Goal: Information Seeking & Learning: Compare options

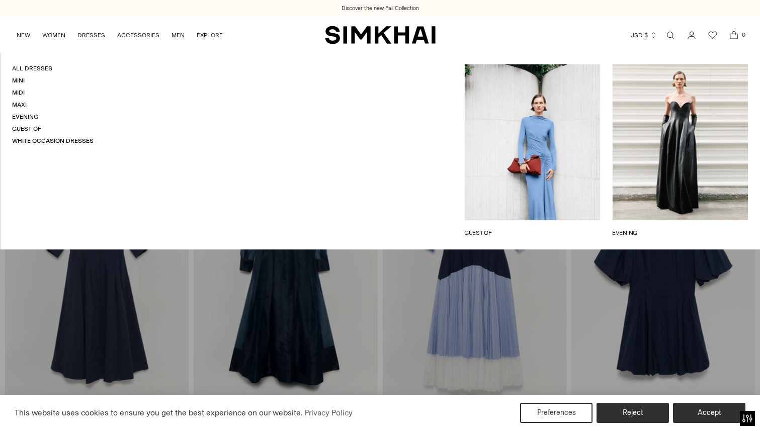
click at [93, 35] on link "DRESSES" at bounding box center [91, 35] width 28 height 22
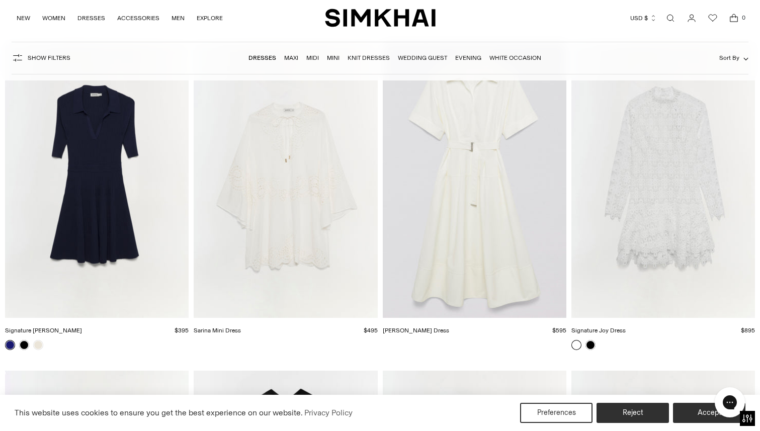
scroll to position [18418, 0]
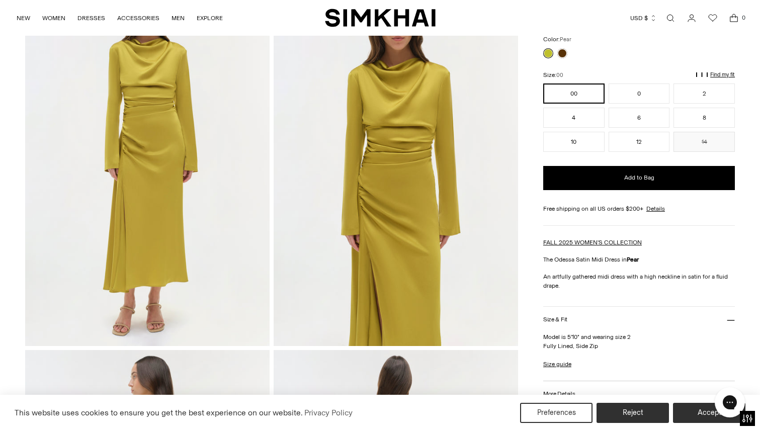
scroll to position [95, 0]
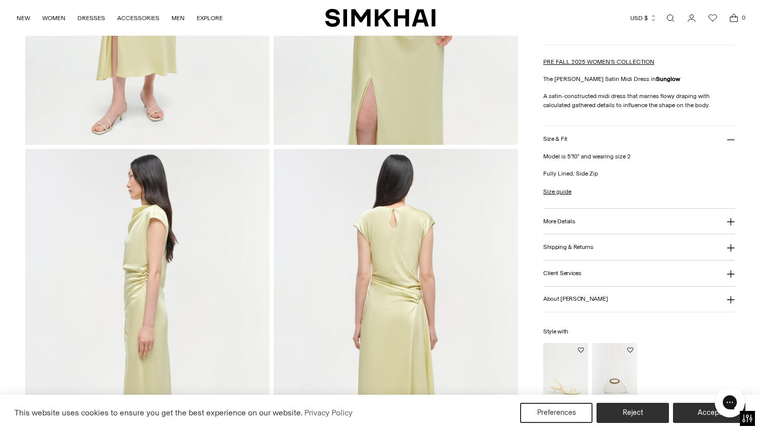
scroll to position [403, 0]
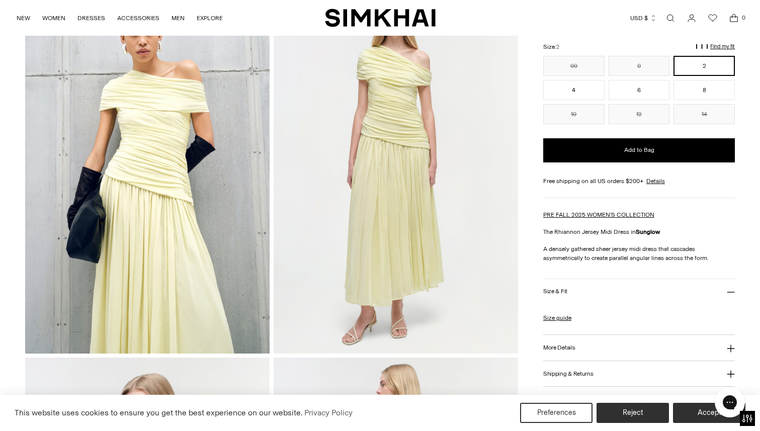
scroll to position [77, 0]
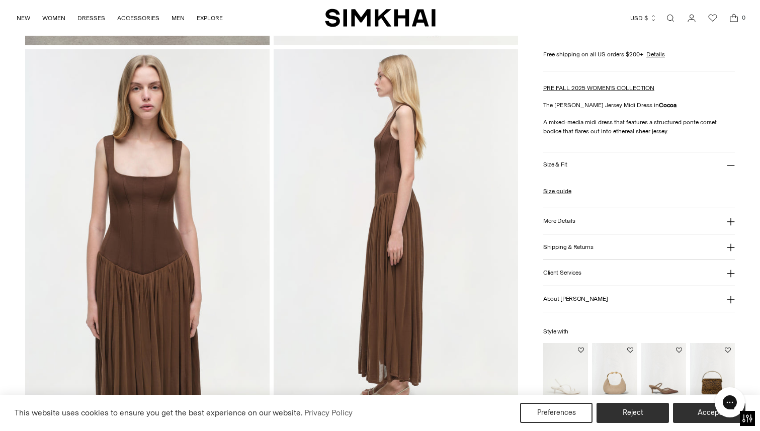
scroll to position [607, 0]
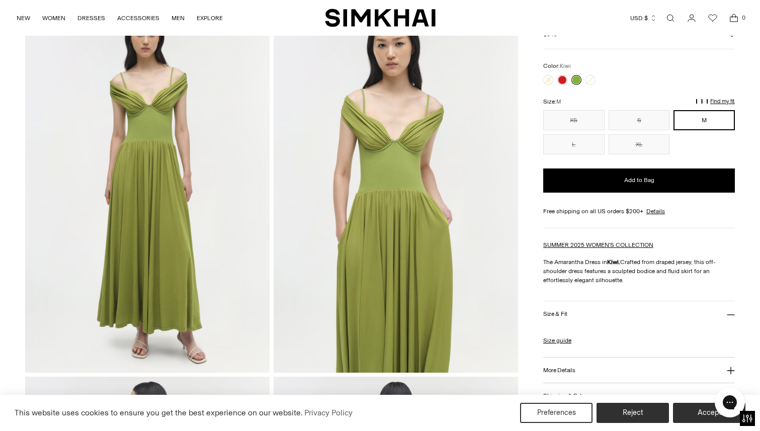
scroll to position [61, 0]
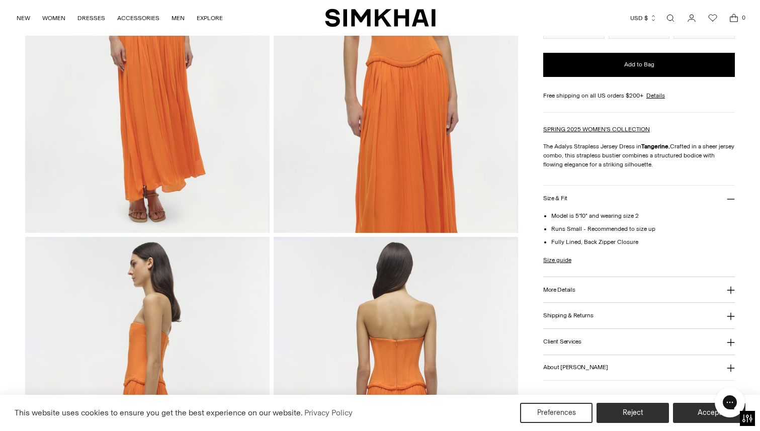
scroll to position [209, 0]
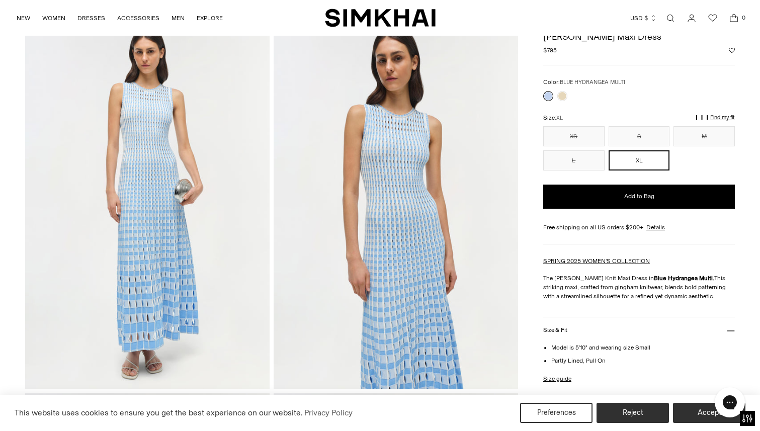
scroll to position [44, 0]
